Goal: Communication & Community: Answer question/provide support

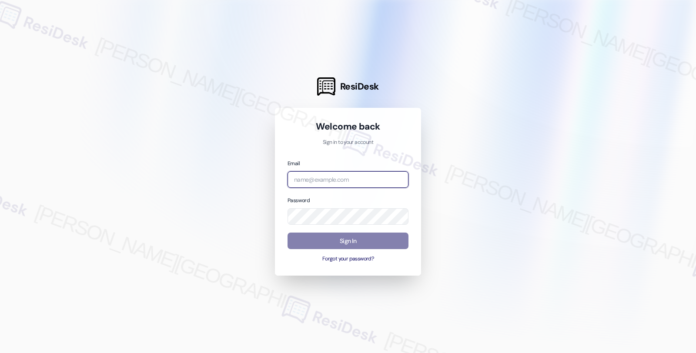
click at [337, 183] on input "email" at bounding box center [347, 179] width 121 height 17
type input "automated-surveys-balfour_beatty_communities-fides.[PERSON_NAME]@balfour_beatty…"
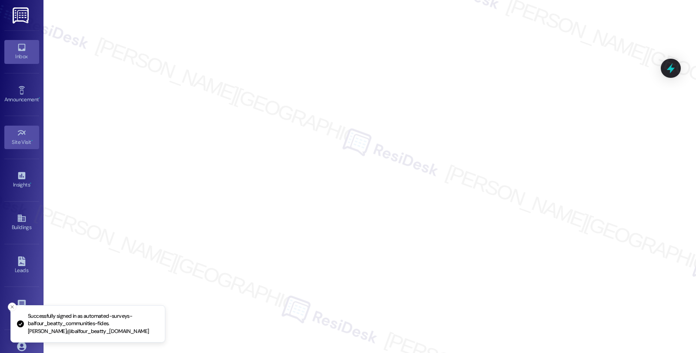
click at [27, 53] on div "Inbox" at bounding box center [21, 56] width 43 height 9
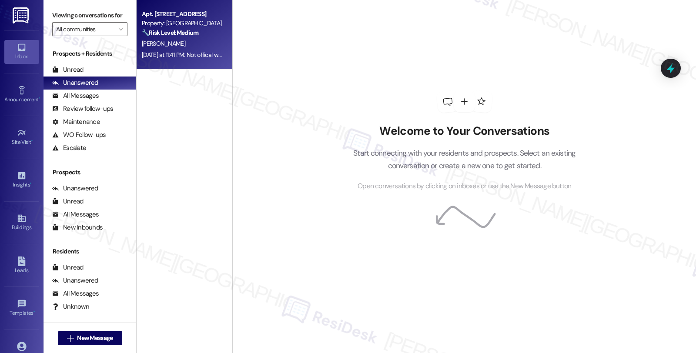
click at [193, 49] on div "[PERSON_NAME]" at bounding box center [182, 43] width 82 height 11
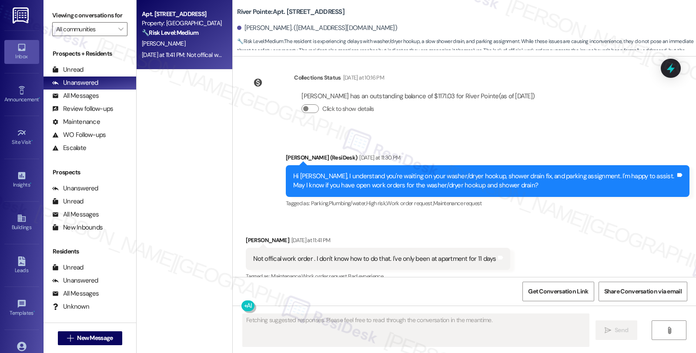
scroll to position [902, 0]
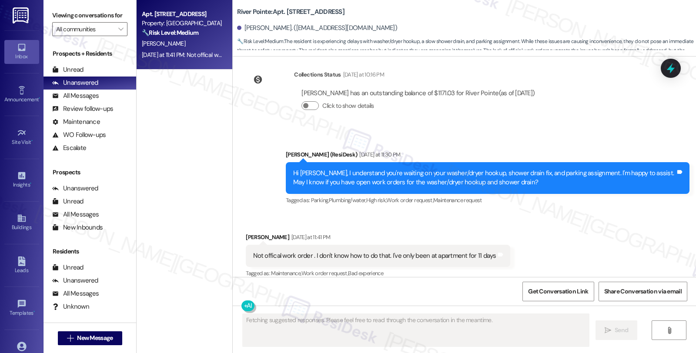
click at [460, 169] on div "Hi [PERSON_NAME], I understand you're waiting on your washer/dryer hookup, show…" at bounding box center [484, 178] width 382 height 19
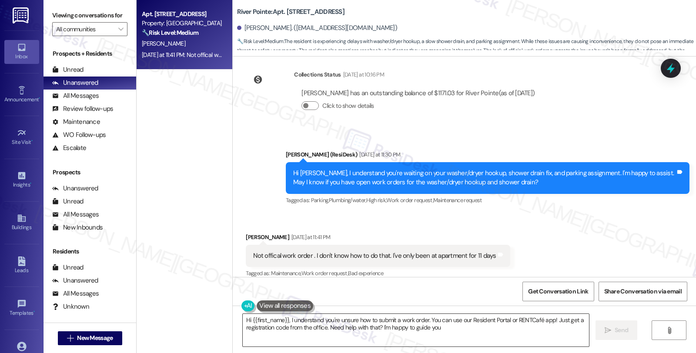
type textarea "Hi {{first_name}}, I understand you're unsure how to submit a work order. You c…"
click at [571, 150] on div "[PERSON_NAME] (ResiDesk) [DATE] at 11:30 PM" at bounding box center [487, 156] width 403 height 12
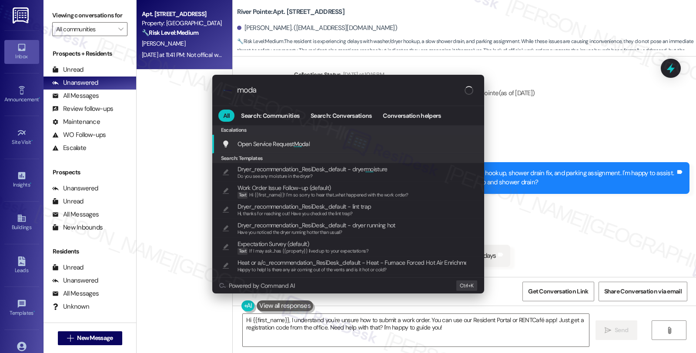
type input "modal"
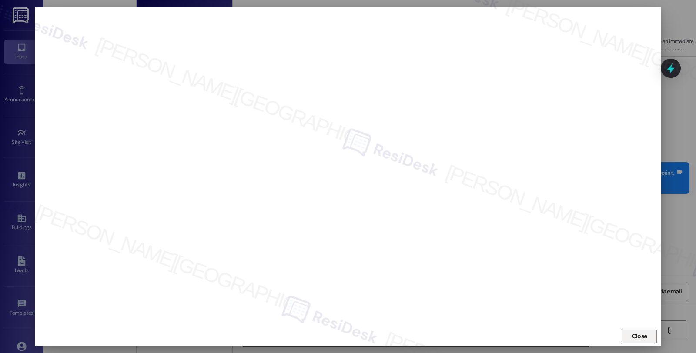
click at [638, 338] on span "Close" at bounding box center [639, 336] width 15 height 9
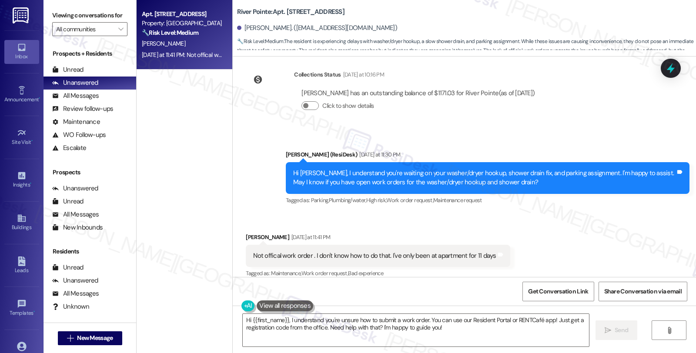
click at [246, 233] on div "[PERSON_NAME] [DATE] at 11:41 PM" at bounding box center [378, 239] width 264 height 12
copy div "Victoria"
click at [243, 319] on textarea "Hi {{first_name}}, I understand you're unsure how to submit a work order. You c…" at bounding box center [416, 330] width 346 height 33
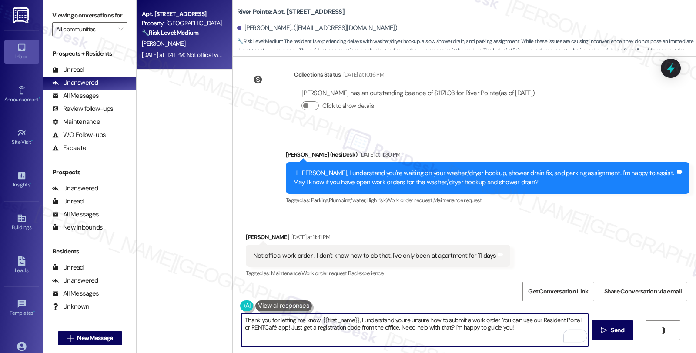
click at [352, 322] on textarea "Thank you for letting me know, {{first_name}}, I understand you're unsure how t…" at bounding box center [414, 330] width 346 height 33
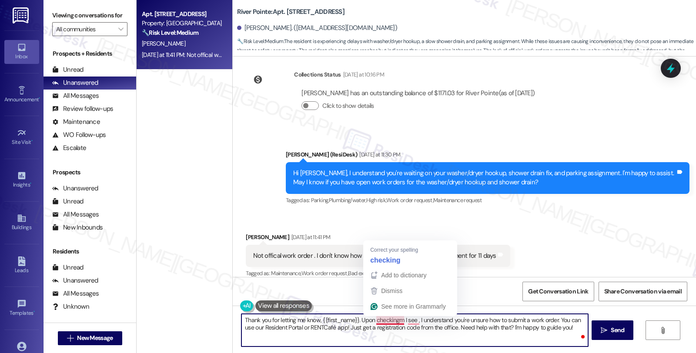
click at [393, 318] on textarea "Thank you for letting me know, {{first_name}}. Upon checkingm I see , I underst…" at bounding box center [414, 330] width 346 height 33
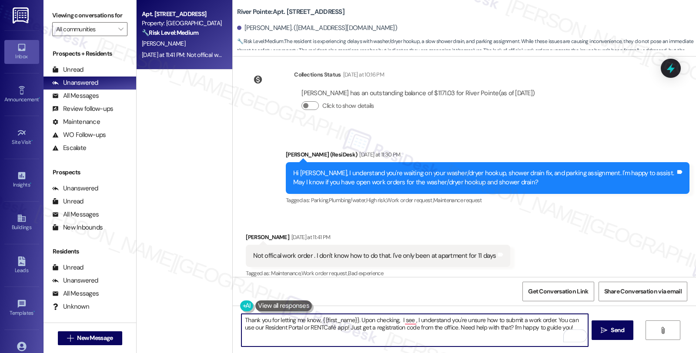
click at [409, 320] on textarea "Thank you for letting me know, {{first_name}}. Upon checking, I see , I underst…" at bounding box center [414, 330] width 346 height 33
click at [396, 323] on textarea "Thank you for letting me know, {{first_name}}. Upon checking, I see , I underst…" at bounding box center [414, 330] width 346 height 33
drag, startPoint x: 406, startPoint y: 323, endPoint x: 609, endPoint y: 350, distance: 204.5
click at [609, 350] on div "Thank you for letting me know, {{first_name}}. Upon checking, I see , I underst…" at bounding box center [464, 338] width 463 height 65
type textarea "Thank you for letting me know, {{first_name}}. Upon checking, I see completed"
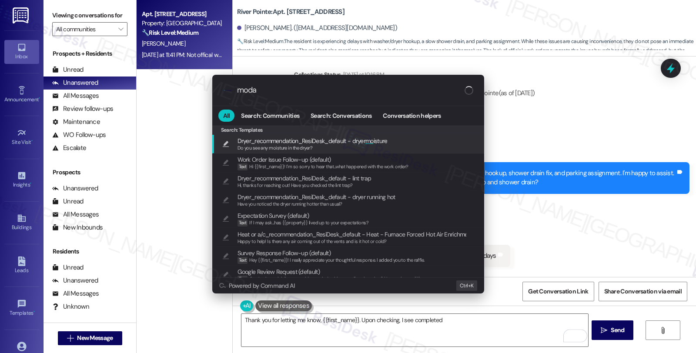
type input "modal"
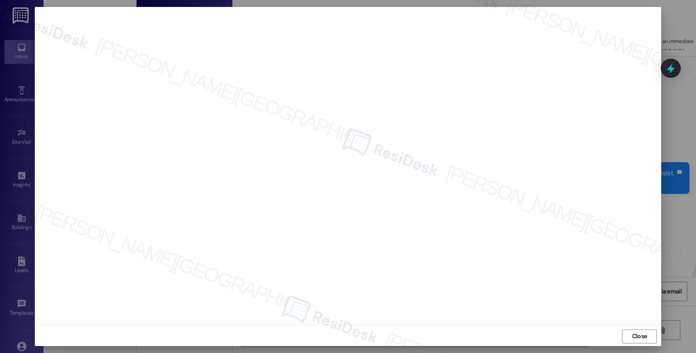
click at [645, 338] on span "Close" at bounding box center [639, 336] width 15 height 9
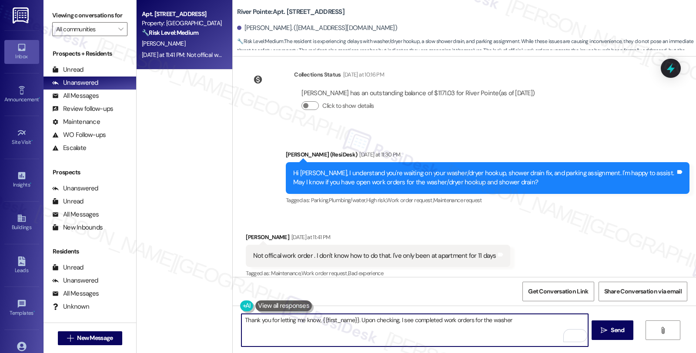
type textarea "Thank you for letting me know, {{first_name}}. Upon checking, I see completed w…"
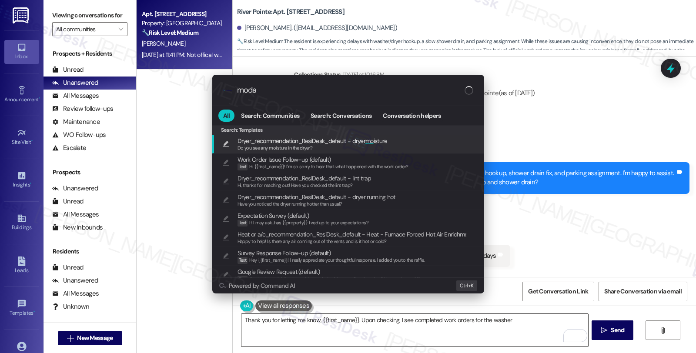
type input "modal"
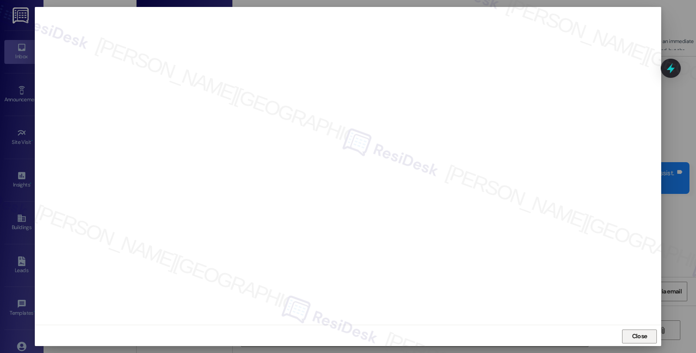
click at [632, 336] on span "Close" at bounding box center [639, 336] width 15 height 9
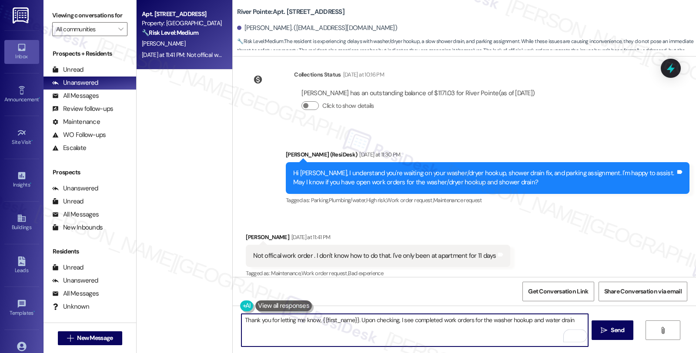
type textarea "Thank you for letting me know, {{first_name}}. Upon checking, I see completed w…"
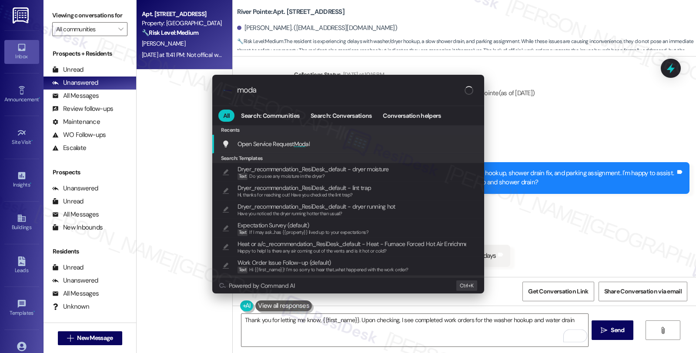
type input "modal"
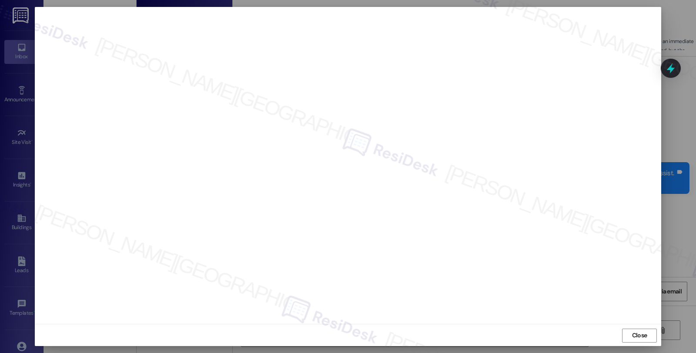
scroll to position [1, 0]
click at [640, 337] on span "Close" at bounding box center [639, 334] width 15 height 9
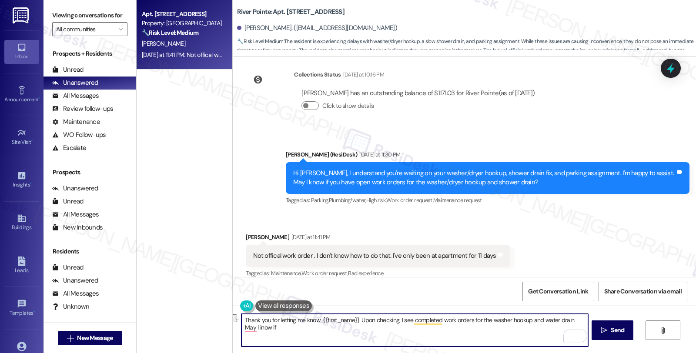
drag, startPoint x: 271, startPoint y: 329, endPoint x: 222, endPoint y: 329, distance: 48.7
click at [222, 329] on div "Apt. 521, [STREET_ADDRESS] Property: River Pointe 🔧 Risk Level: Medium The resi…" at bounding box center [416, 176] width 559 height 353
type textarea "Thank you for letting me know, {{first_name}}. Upon checking, I see completed w…"
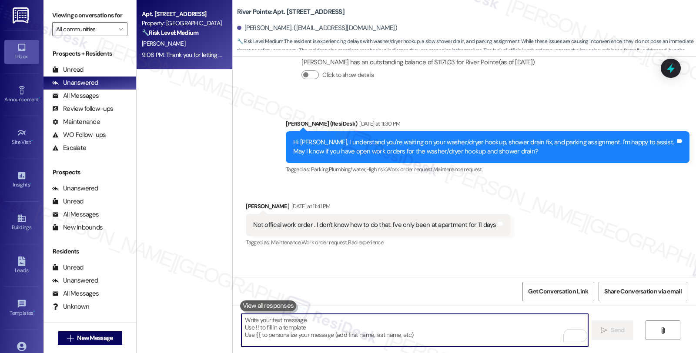
scroll to position [972, 0]
